Goal: Task Accomplishment & Management: Use online tool/utility

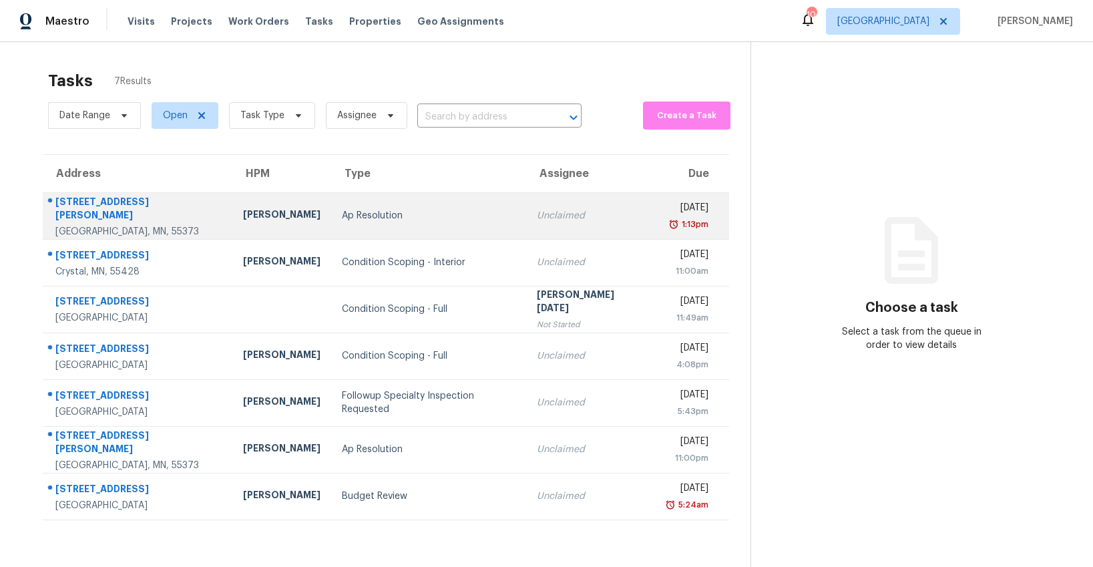
scroll to position [42, 0]
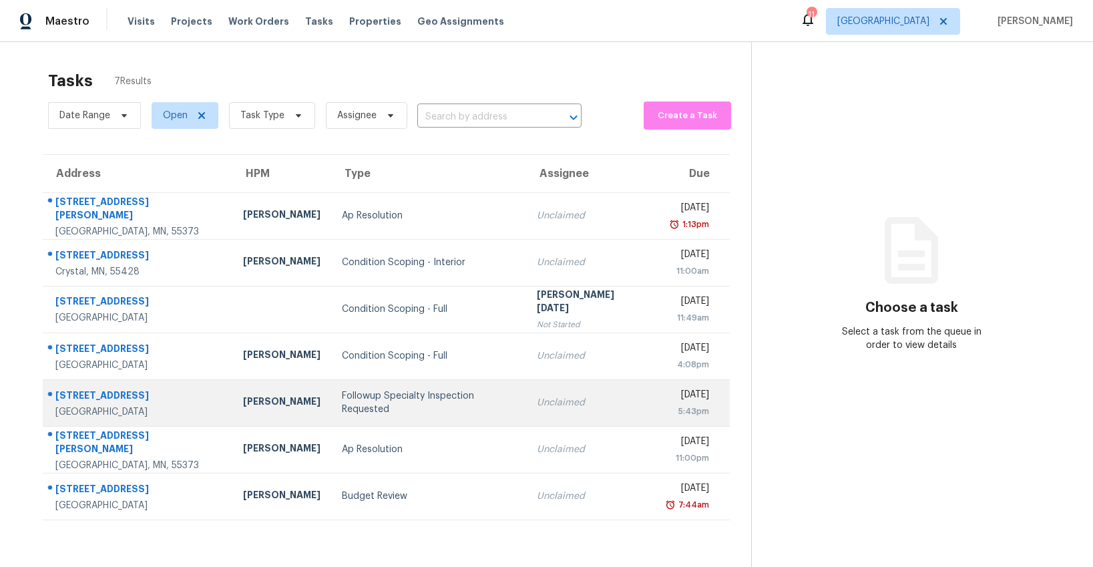
click at [397, 407] on div "Followup Specialty Inspection Requested" at bounding box center [429, 402] width 174 height 27
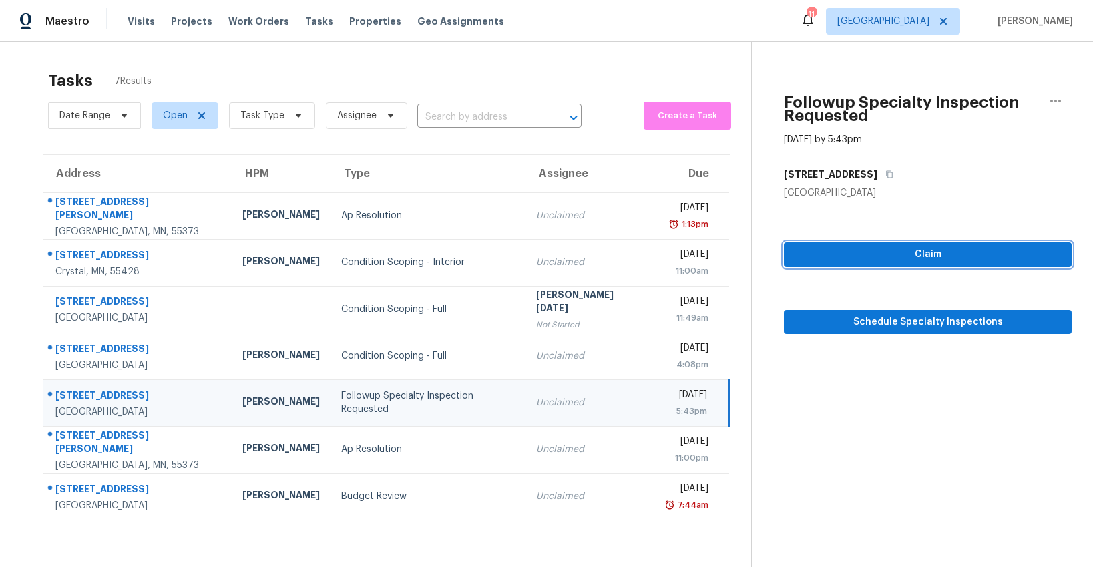
click at [891, 258] on span "Claim" at bounding box center [927, 254] width 266 height 17
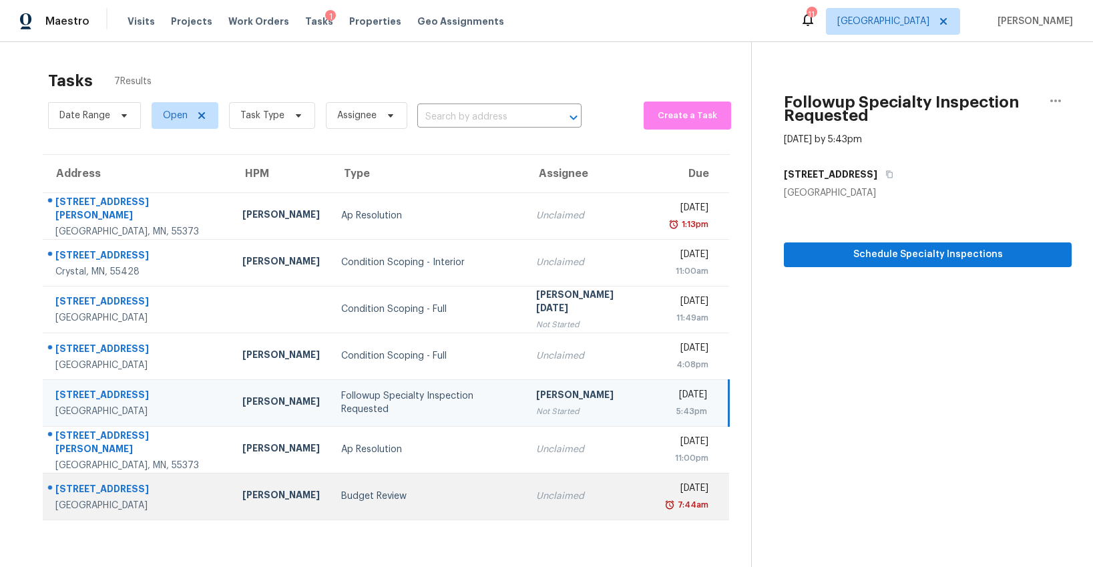
click at [389, 497] on div "Budget Review" at bounding box center [427, 495] width 173 height 13
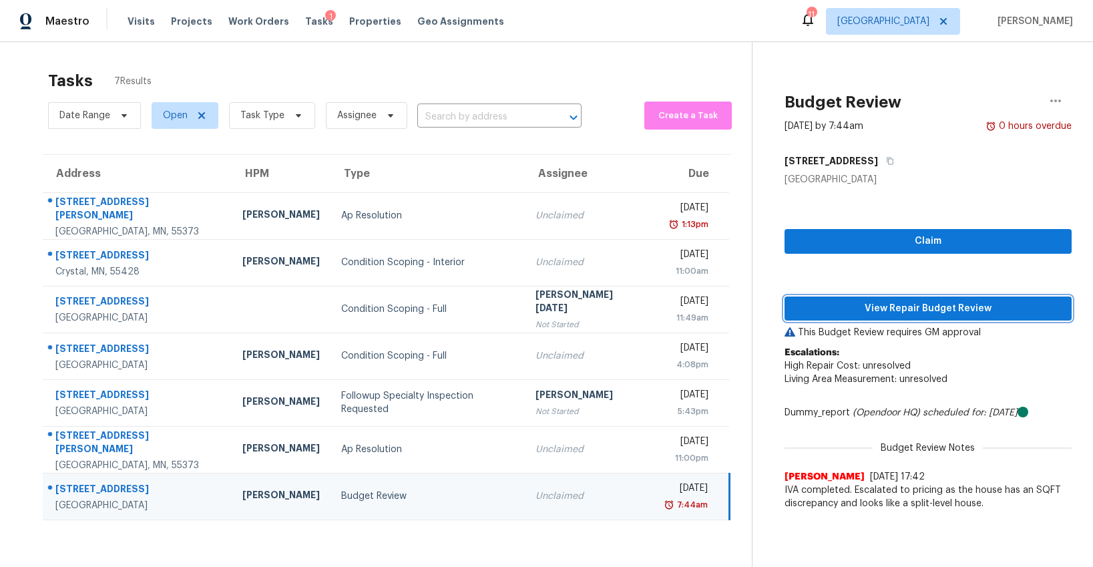
click at [881, 310] on span "View Repair Budget Review" at bounding box center [928, 308] width 266 height 17
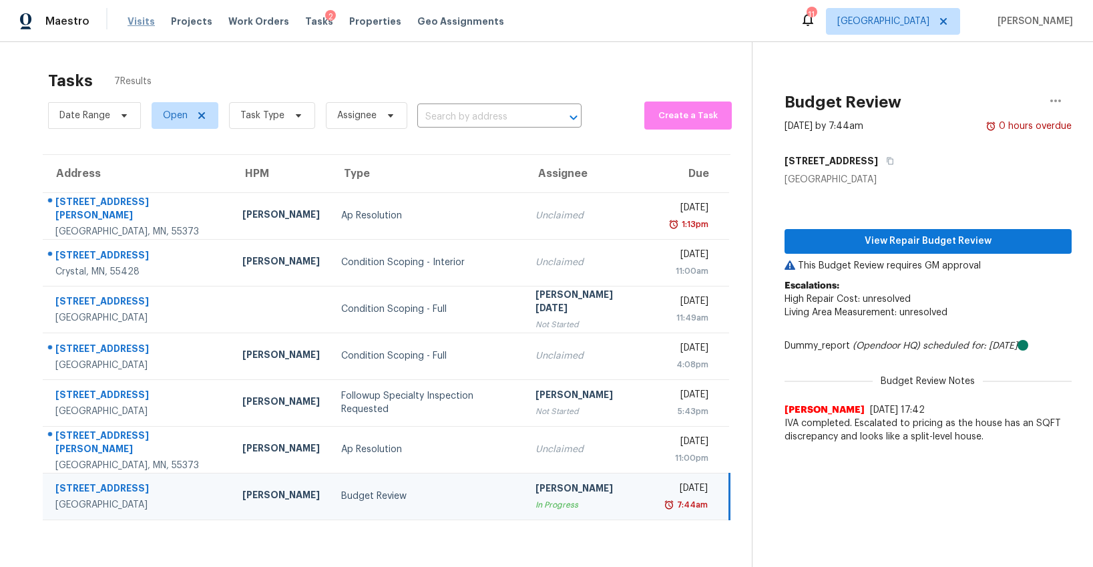
click at [131, 23] on span "Visits" at bounding box center [141, 21] width 27 height 13
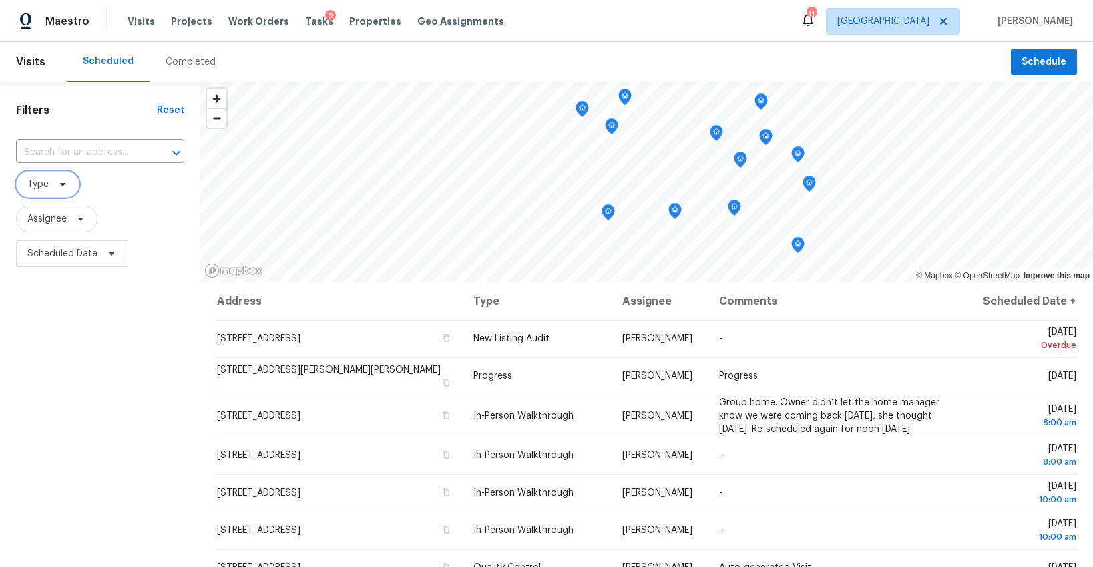
click at [55, 188] on span at bounding box center [60, 184] width 15 height 11
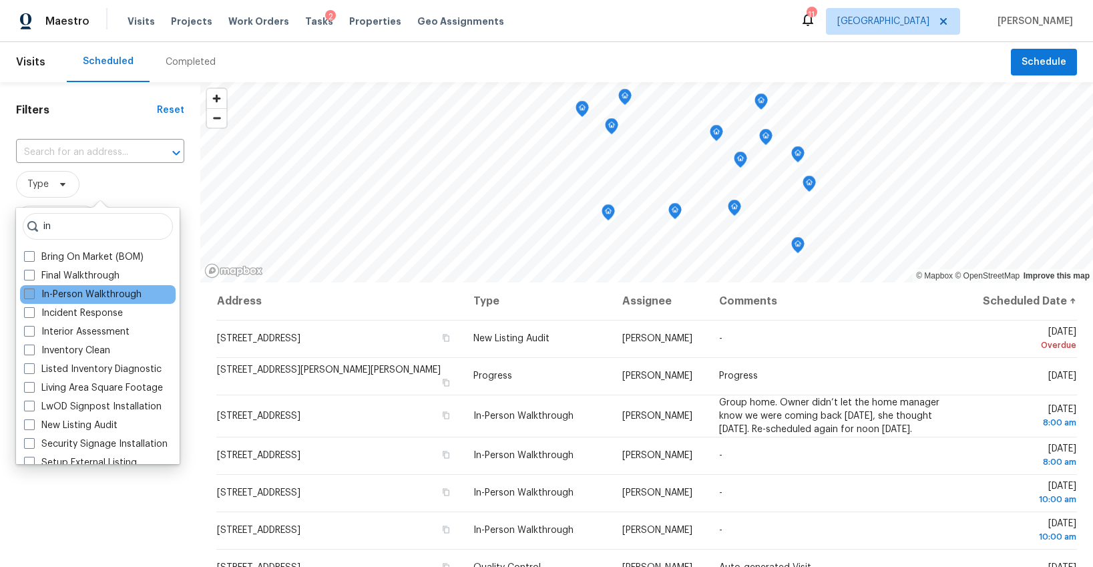
type input "in"
click at [49, 299] on label "In-Person Walkthrough" at bounding box center [83, 294] width 118 height 13
click at [33, 296] on input "In-Person Walkthrough" at bounding box center [28, 292] width 9 height 9
checkbox input "true"
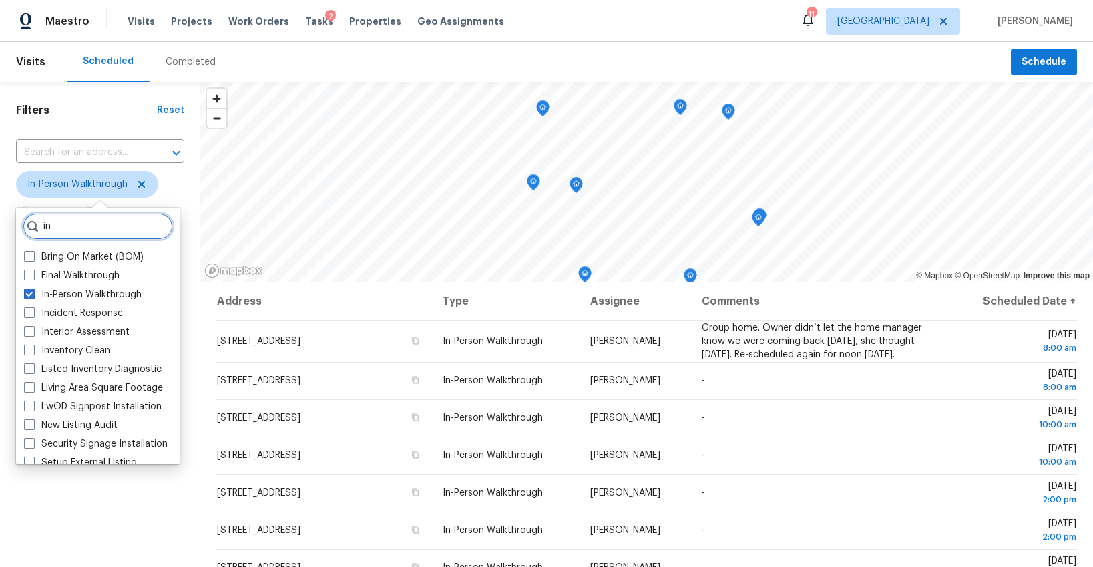
click at [82, 227] on input "in" at bounding box center [98, 226] width 150 height 27
type input "i"
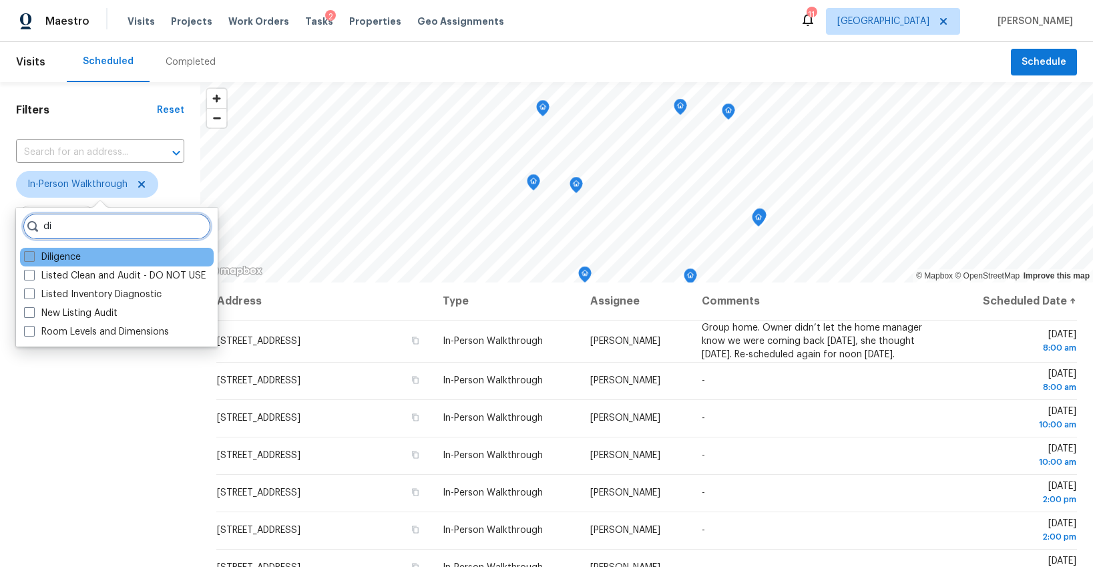
type input "di"
click at [51, 262] on label "Diligence" at bounding box center [52, 256] width 57 height 13
click at [33, 259] on input "Diligence" at bounding box center [28, 254] width 9 height 9
checkbox input "true"
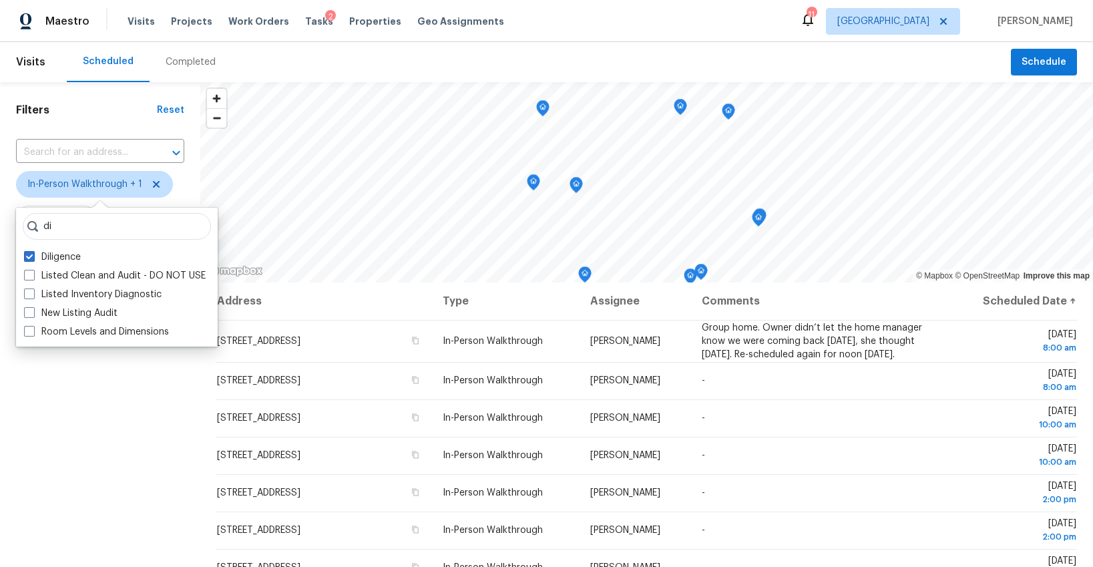
click at [111, 459] on div "Filters Reset ​ In-Person Walkthrough + 1 Assignee Scheduled Date" at bounding box center [100, 409] width 200 height 654
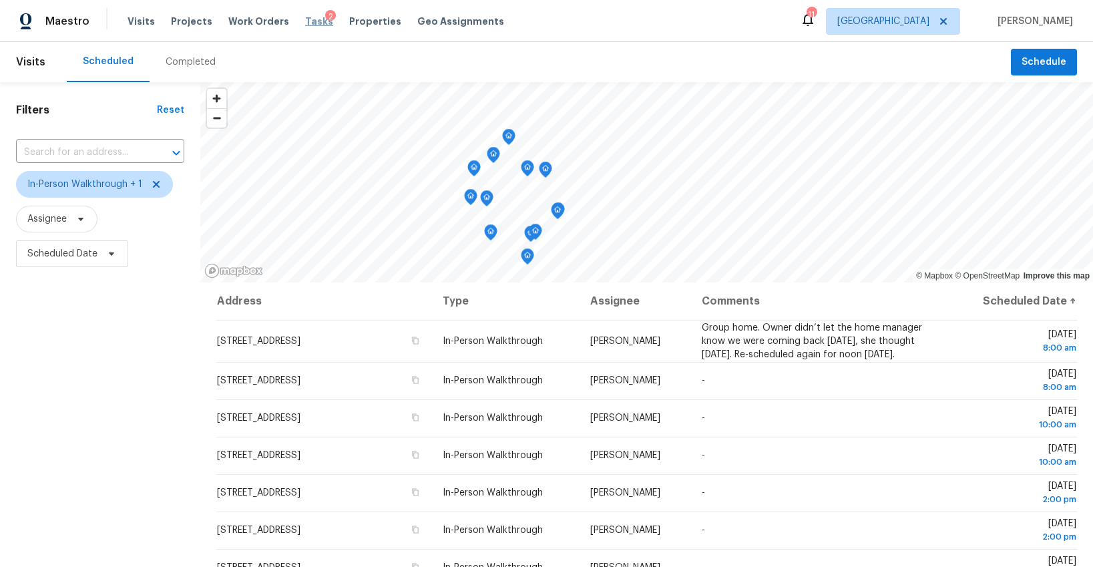
click at [305, 22] on span "Tasks" at bounding box center [319, 21] width 28 height 9
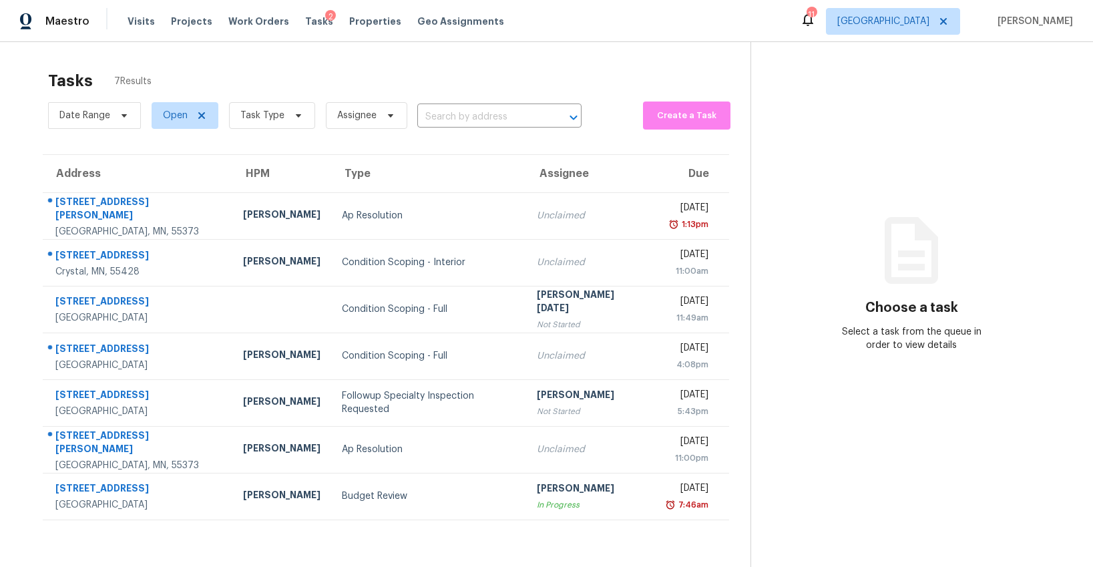
scroll to position [3, 0]
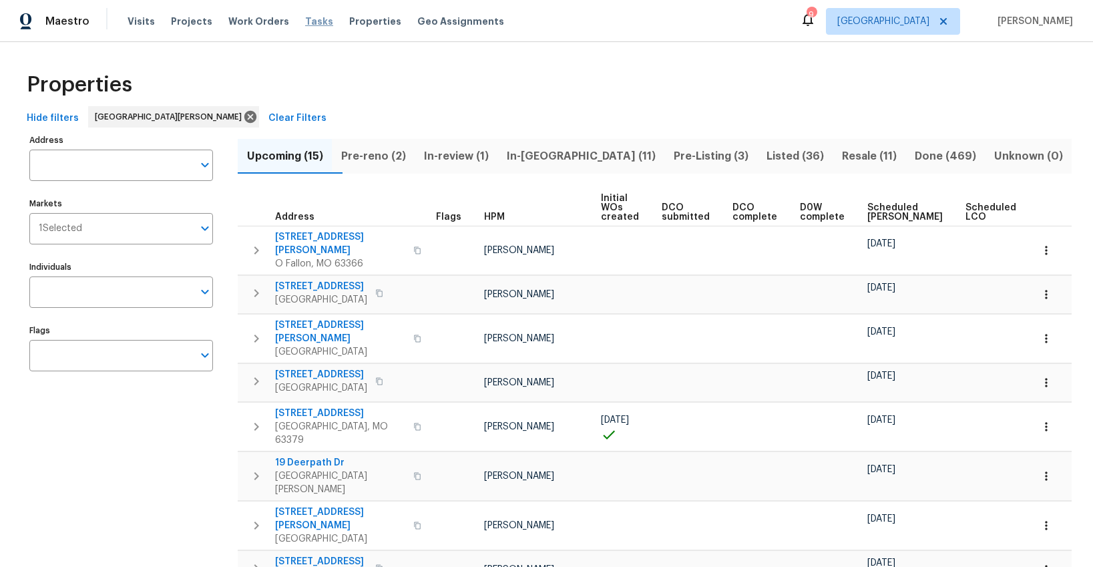
click at [305, 21] on span "Tasks" at bounding box center [319, 21] width 28 height 9
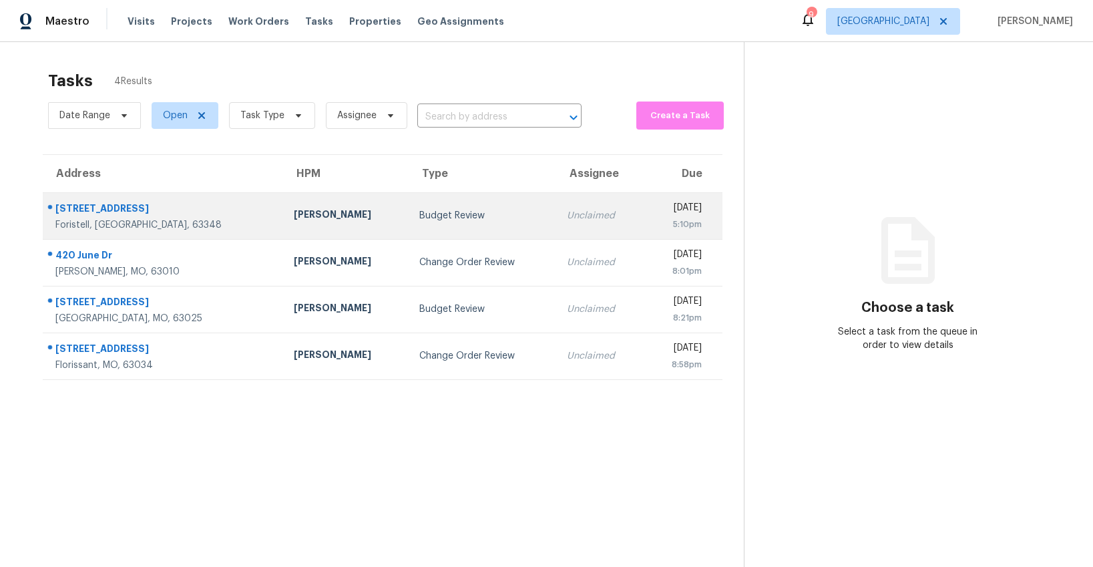
click at [419, 220] on div "Budget Review" at bounding box center [482, 215] width 127 height 13
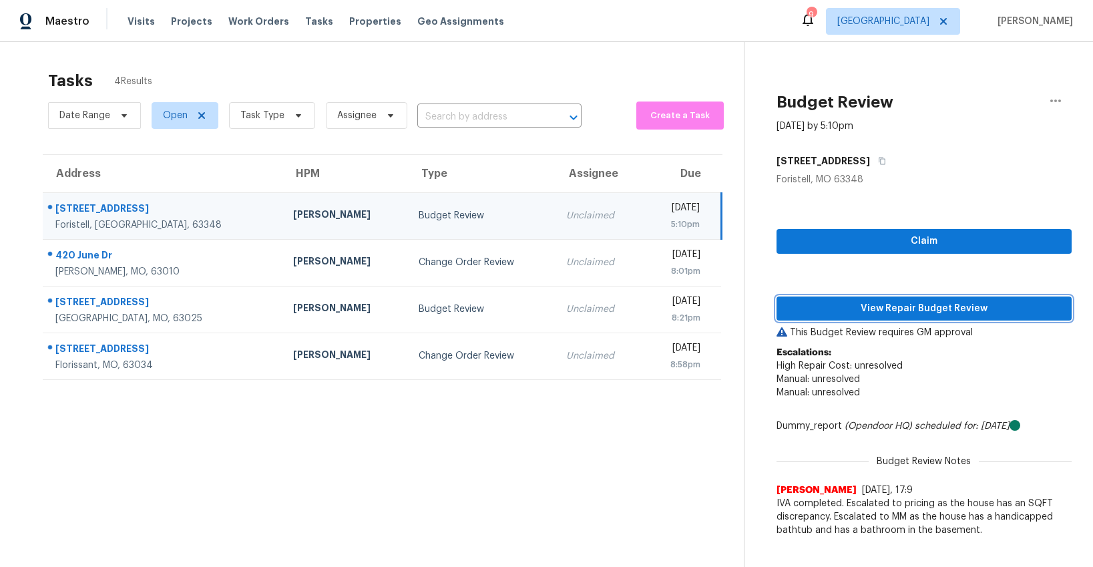
click at [832, 311] on span "View Repair Budget Review" at bounding box center [924, 308] width 274 height 17
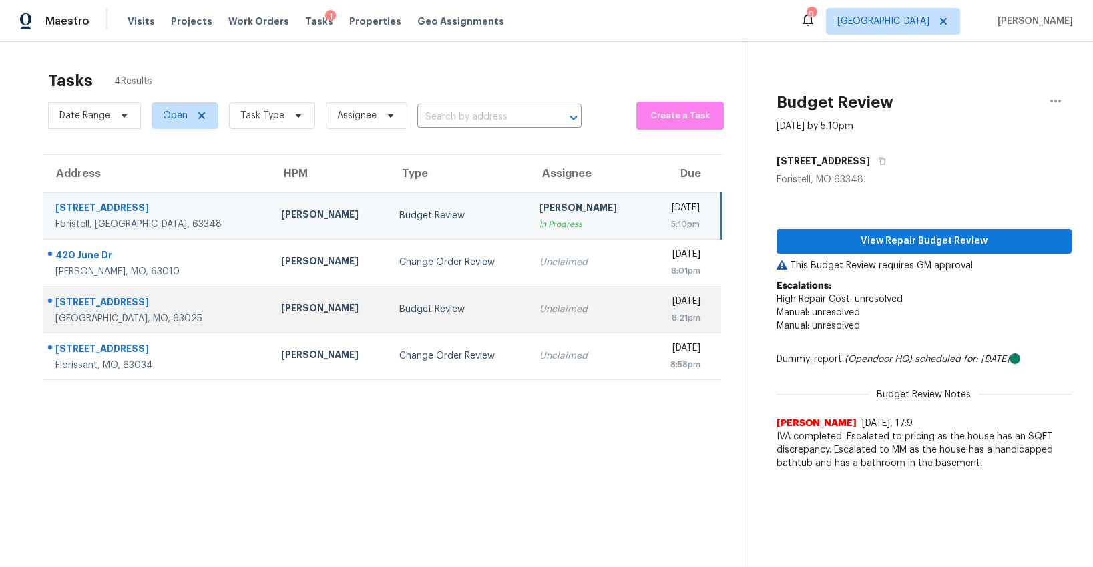
click at [399, 302] on div "Budget Review" at bounding box center [458, 308] width 119 height 13
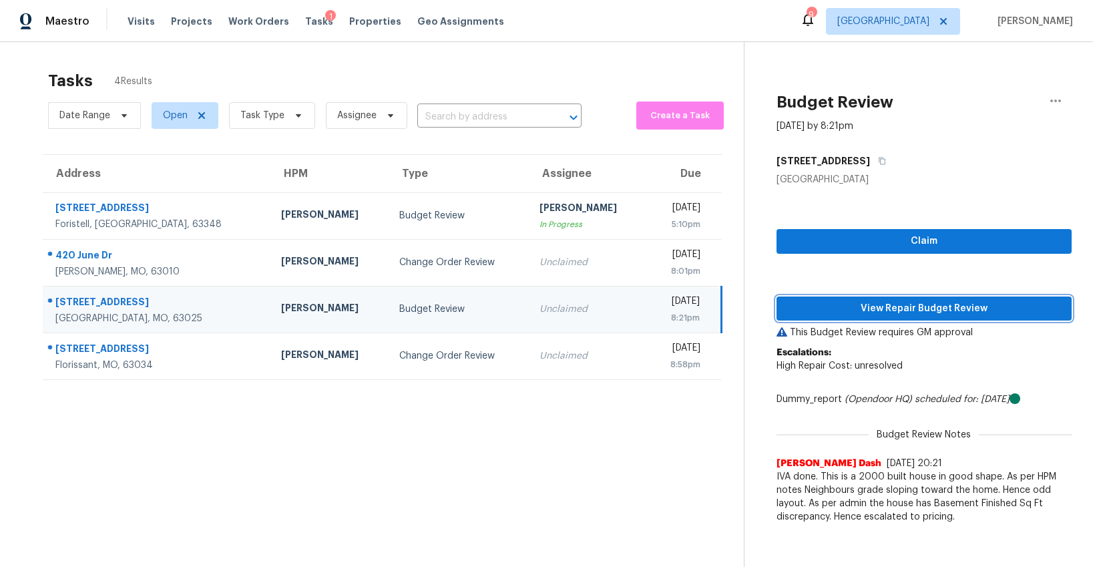
click at [929, 311] on span "View Repair Budget Review" at bounding box center [924, 308] width 274 height 17
